Goal: Navigation & Orientation: Find specific page/section

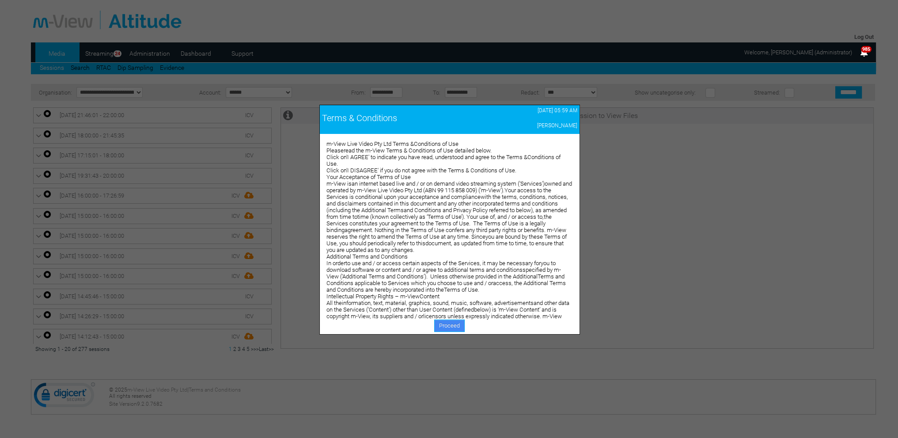
click at [445, 326] on link "Proceed" at bounding box center [449, 326] width 30 height 12
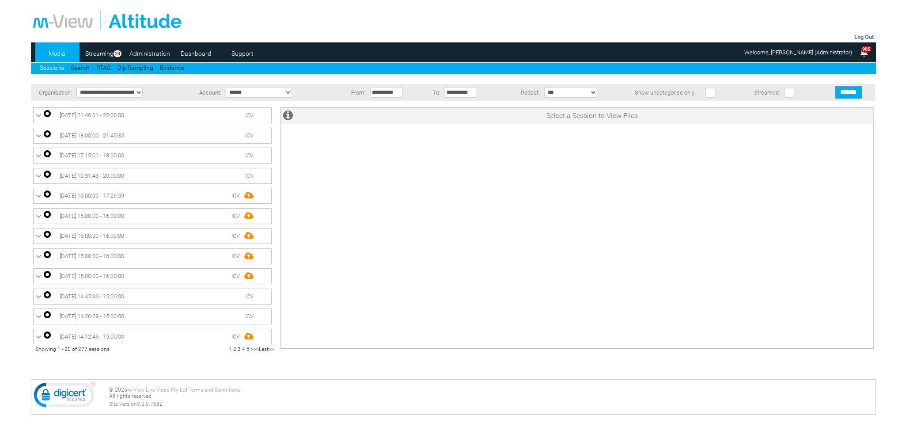
click at [196, 55] on link "Dashboard" at bounding box center [196, 53] width 43 height 13
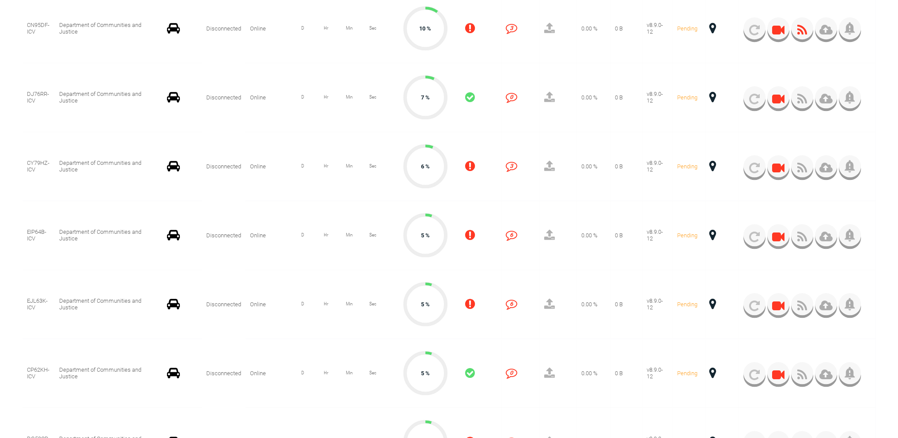
scroll to position [1321, 0]
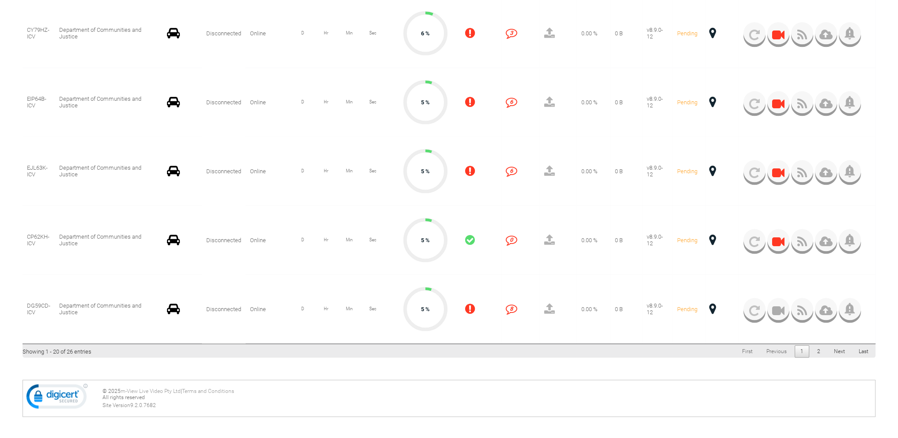
click at [816, 350] on link "2" at bounding box center [819, 351] width 15 height 12
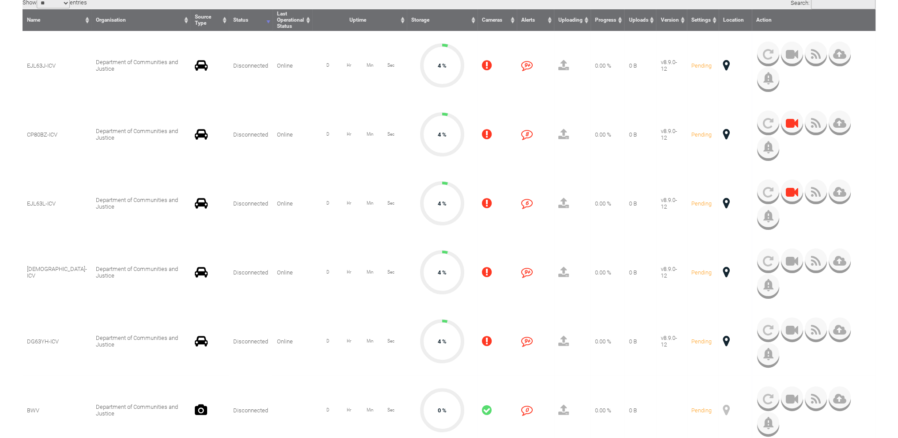
scroll to position [311, 0]
